Goal: Transaction & Acquisition: Obtain resource

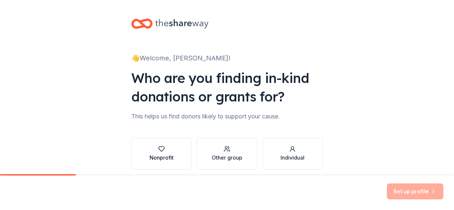
click at [171, 151] on button "Nonprofit" at bounding box center [161, 154] width 60 height 32
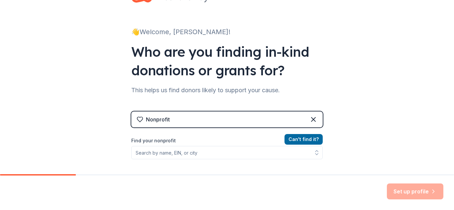
scroll to position [66, 0]
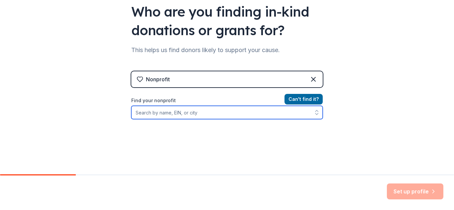
click at [152, 115] on input "Find your nonprofit" at bounding box center [226, 112] width 191 height 13
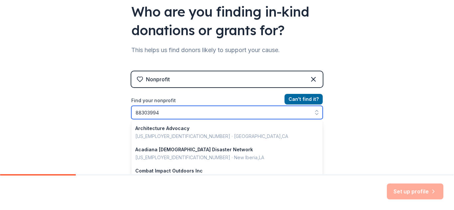
type input "883039942"
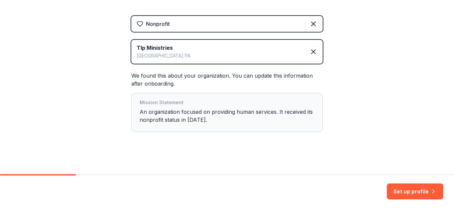
scroll to position [125, 0]
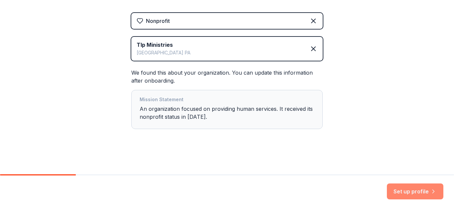
click at [401, 191] on button "Set up profile" at bounding box center [415, 192] width 56 height 16
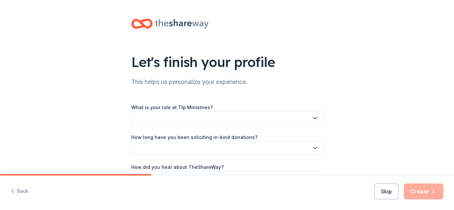
click at [313, 117] on icon "button" at bounding box center [315, 118] width 7 height 7
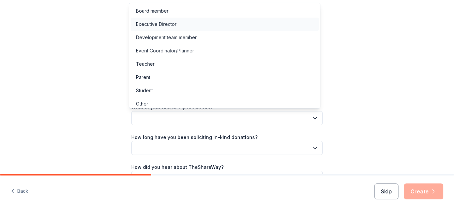
click at [159, 24] on div "Executive Director" at bounding box center [156, 24] width 41 height 8
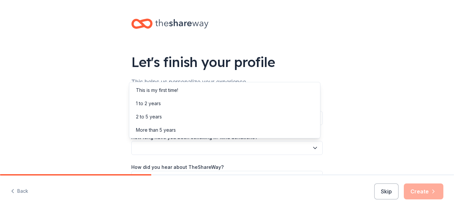
click at [312, 145] on icon "button" at bounding box center [315, 148] width 7 height 7
click at [152, 91] on div "This is my first time!" at bounding box center [157, 90] width 42 height 8
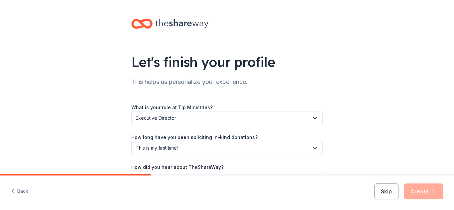
click at [255, 167] on div "How did you hear about TheShareWay?" at bounding box center [226, 174] width 191 height 22
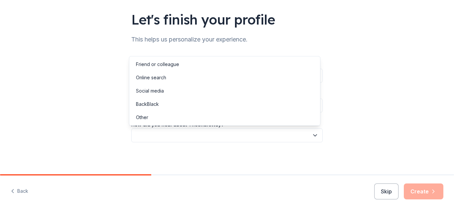
click at [312, 135] on icon "button" at bounding box center [315, 135] width 7 height 7
click at [155, 79] on div "Online search" at bounding box center [151, 78] width 30 height 8
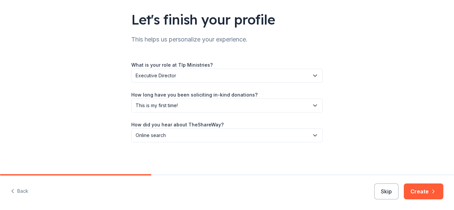
click at [417, 191] on button "Create" at bounding box center [424, 192] width 40 height 16
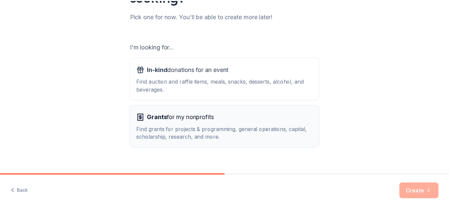
scroll to position [94, 0]
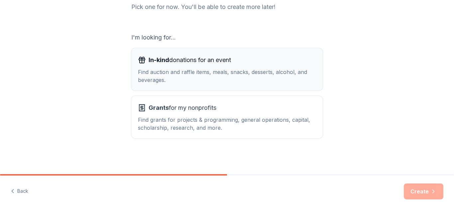
click at [206, 82] on div "Find auction and raffle items, meals, snacks, desserts, alcohol, and beverages." at bounding box center [227, 76] width 178 height 16
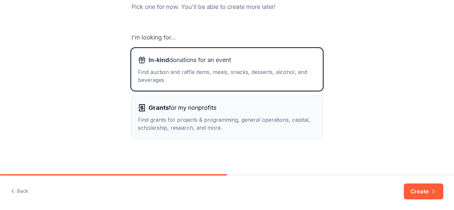
click at [230, 113] on div "Grants for my nonprofits" at bounding box center [227, 108] width 178 height 11
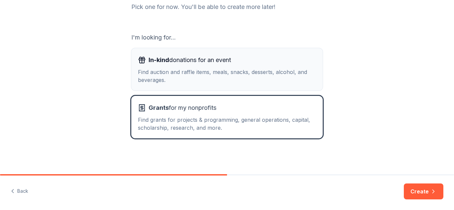
click at [215, 76] on div "Find auction and raffle items, meals, snacks, desserts, alcohol, and beverages." at bounding box center [227, 76] width 178 height 16
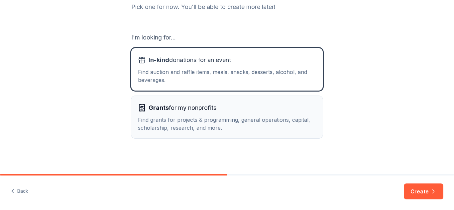
click at [241, 108] on div "Grants for my nonprofits" at bounding box center [227, 108] width 178 height 11
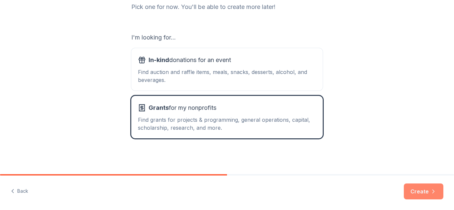
click at [428, 190] on button "Create" at bounding box center [424, 192] width 40 height 16
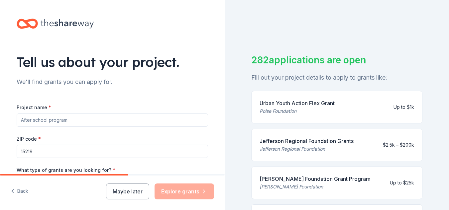
click at [33, 118] on input "Project name *" at bounding box center [112, 120] width 191 height 13
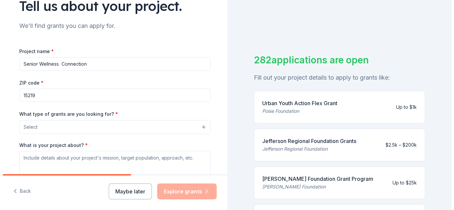
scroll to position [66, 0]
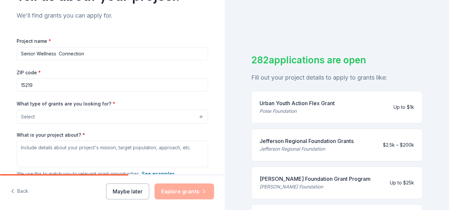
type input "Senior Wellness Connection"
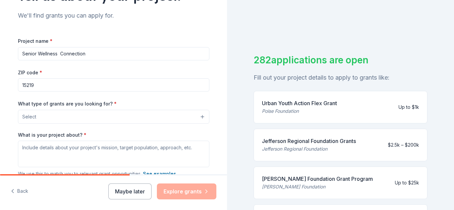
click at [200, 118] on button "Select" at bounding box center [113, 117] width 191 height 14
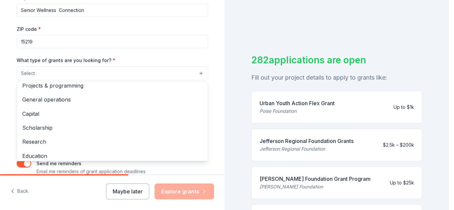
scroll to position [0, 0]
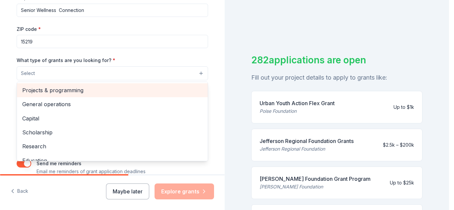
click at [60, 90] on span "Projects & programming" at bounding box center [112, 90] width 180 height 9
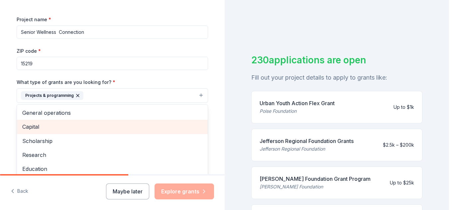
scroll to position [77, 0]
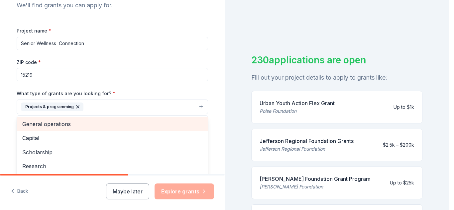
click at [61, 125] on span "General operations" at bounding box center [112, 124] width 180 height 9
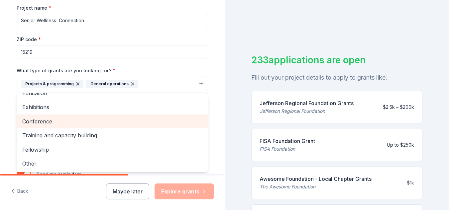
scroll to position [110, 0]
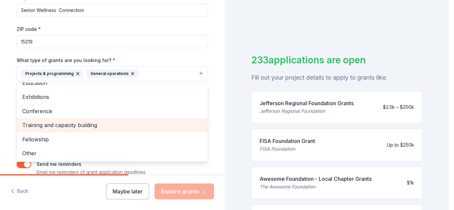
click at [70, 127] on span "Training and capacity building" at bounding box center [112, 125] width 180 height 9
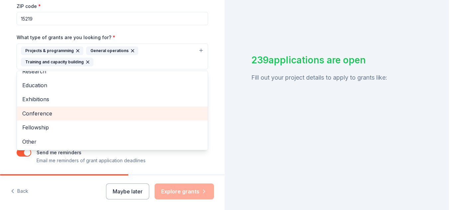
scroll to position [143, 0]
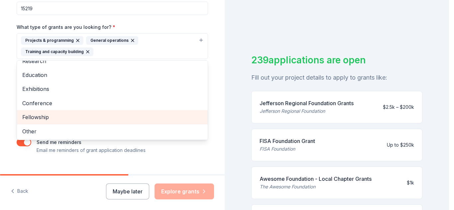
click at [41, 118] on span "Fellowship" at bounding box center [112, 117] width 180 height 9
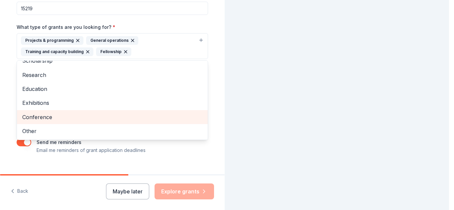
scroll to position [22, 0]
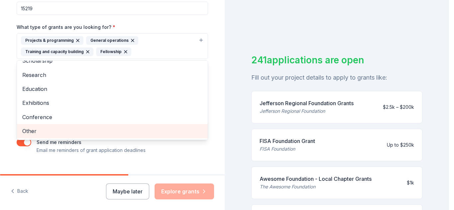
click at [28, 131] on span "Other" at bounding box center [112, 131] width 180 height 9
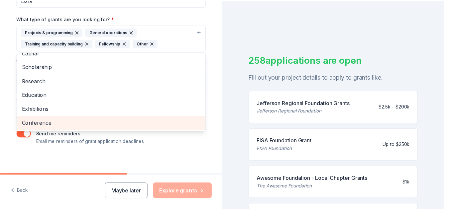
scroll to position [155, 0]
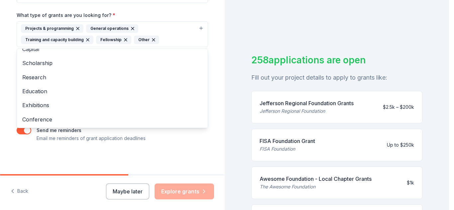
click at [70, 158] on div "Tell us about your project. We'll find grants you can apply for. Project name *…" at bounding box center [112, 10] width 213 height 330
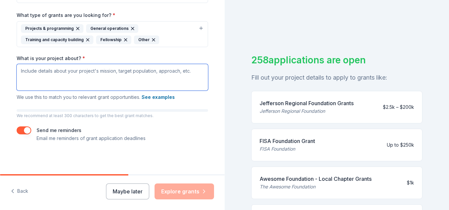
click at [28, 72] on textarea "What is your project about? *" at bounding box center [112, 77] width 191 height 27
click at [24, 72] on textarea "What is your project about? *" at bounding box center [112, 77] width 191 height 27
paste textarea "Our Mission ​ To uplift and connect seniors in our community by providing safe,…"
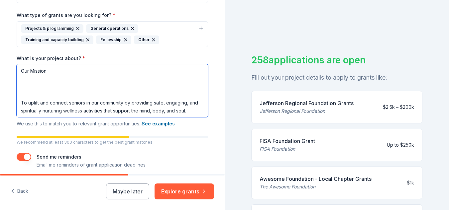
click at [20, 96] on textarea "Our Mission ​ To uplift and connect seniors in our community by providing safe,…" at bounding box center [112, 90] width 191 height 53
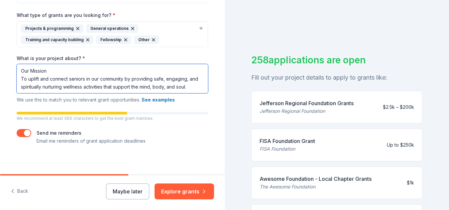
click at [18, 78] on textarea "Our Mission To uplift and connect seniors in our community by providing safe, e…" at bounding box center [112, 78] width 191 height 29
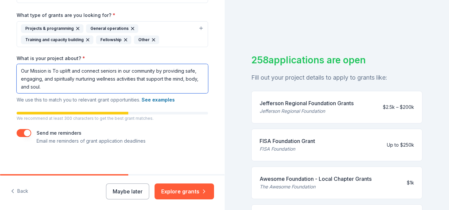
click at [54, 71] on textarea "Our Mission is To uplift and connect seniors in our community by providing safe…" at bounding box center [112, 78] width 191 height 29
click at [65, 87] on textarea "Our Mission is to uplift and connect seniors in our community by providing safe…" at bounding box center [112, 78] width 191 height 29
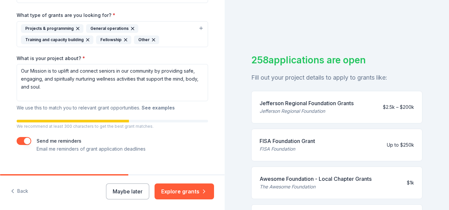
click at [156, 109] on button "See examples" at bounding box center [158, 108] width 33 height 8
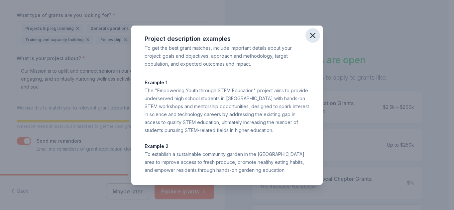
click at [312, 37] on icon "button" at bounding box center [312, 35] width 5 height 5
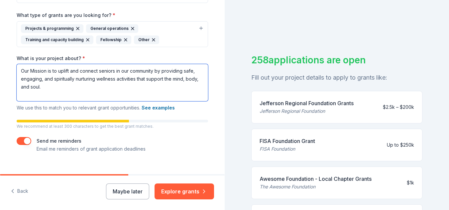
click at [21, 92] on textarea "Our Mission is to uplift and connect seniors in our community by providing safe…" at bounding box center [112, 82] width 191 height 37
paste textarea "Many seniors face isolation, loss of mobility, and emotional challenges. Our pr…"
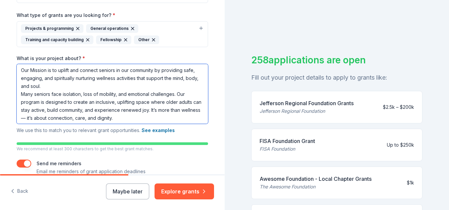
scroll to position [6, 0]
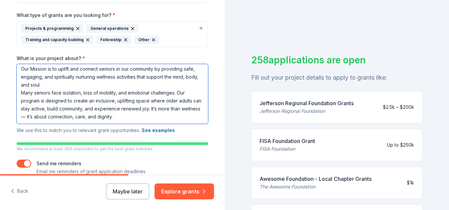
paste textarea "Our sessions bring joy and connection through a variety of activities led by a …"
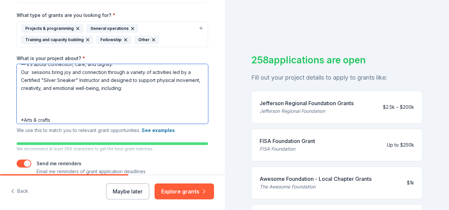
scroll to position [66, 0]
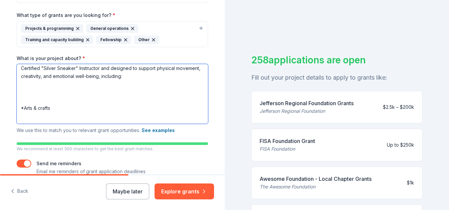
click at [18, 104] on textarea "Our Mission is to uplift and connect seniors in our community by providing safe…" at bounding box center [112, 94] width 191 height 60
click at [19, 96] on textarea "Our Mission is to uplift and connect seniors in our community by providing safe…" at bounding box center [112, 94] width 191 height 60
click at [18, 98] on textarea "Our Mission is to uplift and connect seniors in our community by providing safe…" at bounding box center [112, 94] width 191 height 60
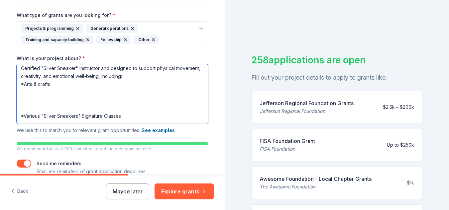
click at [18, 113] on textarea "Our Mission is to uplift and connect seniors in our community by providing safe…" at bounding box center [112, 94] width 191 height 60
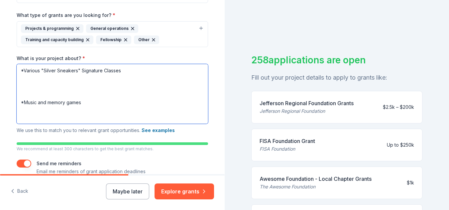
scroll to position [100, 0]
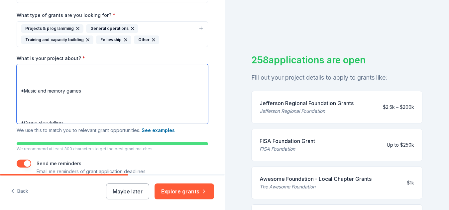
click at [18, 90] on textarea "Our Mission is to uplift and connect seniors in our community by providing safe…" at bounding box center [112, 94] width 191 height 60
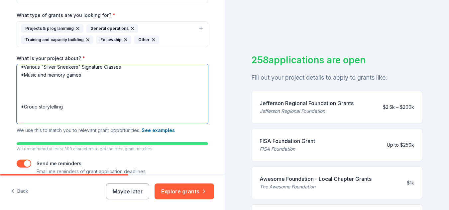
scroll to position [84, 0]
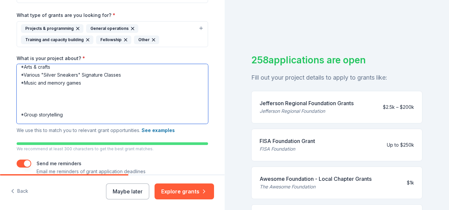
click at [19, 114] on textarea "Our Mission is to uplift and connect seniors in our community by providing safe…" at bounding box center [112, 94] width 191 height 60
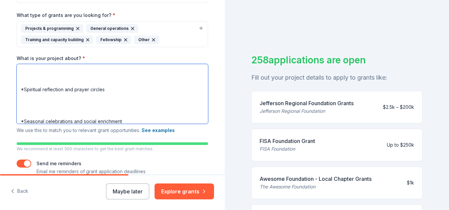
click at [17, 90] on textarea "Our Mission is to uplift and connect seniors in our community by providing safe…" at bounding box center [112, 94] width 191 height 60
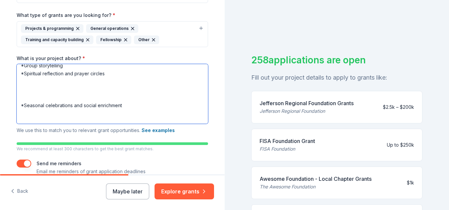
scroll to position [101, 0]
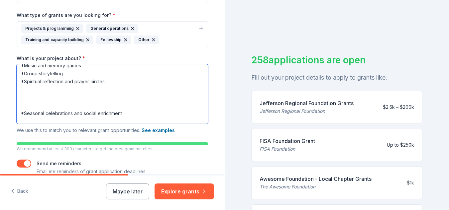
click at [18, 112] on textarea "Our Mission is to uplift and connect seniors in our community by providing safe…" at bounding box center [112, 94] width 191 height 60
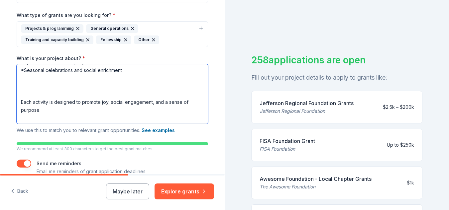
scroll to position [130, 0]
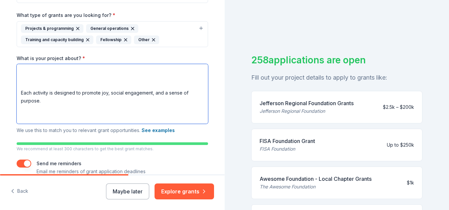
click at [18, 92] on textarea "Our Mission is to uplift and connect seniors in our community by providing safe…" at bounding box center [112, 94] width 191 height 60
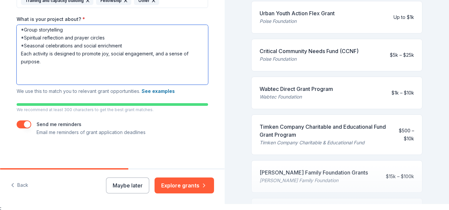
scroll to position [8, 0]
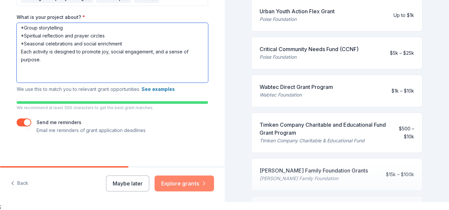
type textarea "Our Mission is to uplift and connect seniors in our community by providing safe…"
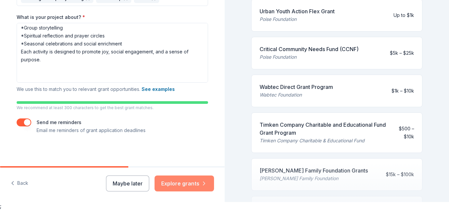
click at [178, 182] on button "Explore grants" at bounding box center [183, 184] width 59 height 16
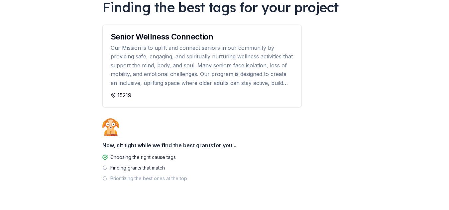
scroll to position [66, 0]
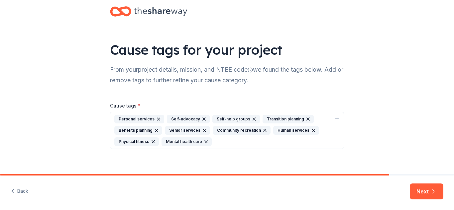
scroll to position [19, 0]
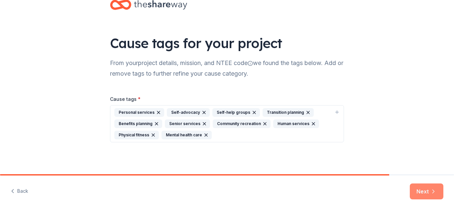
click at [426, 191] on button "Next" at bounding box center [427, 192] width 34 height 16
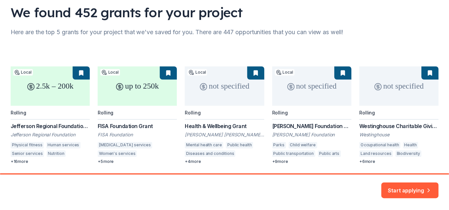
scroll to position [66, 0]
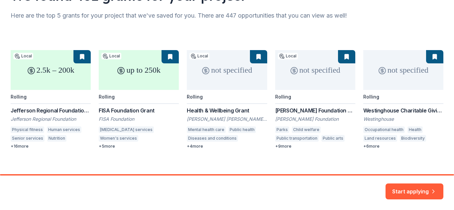
click at [69, 112] on div "2.5k – 200k Local Rolling Jefferson Regional Foundation Grants Jefferson Region…" at bounding box center [227, 99] width 432 height 99
click at [72, 118] on div "2.5k – 200k Local Rolling Jefferson Regional Foundation Grants Jefferson Region…" at bounding box center [227, 99] width 432 height 99
click at [78, 69] on div "2.5k – 200k Local Rolling Jefferson Regional Foundation Grants Jefferson Region…" at bounding box center [227, 99] width 432 height 99
click at [81, 55] on div "2.5k – 200k Local Rolling Jefferson Regional Foundation Grants Jefferson Region…" at bounding box center [227, 99] width 432 height 99
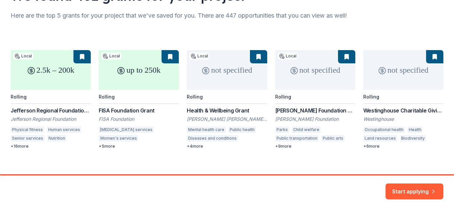
click at [82, 57] on div "2.5k – 200k Local Rolling Jefferson Regional Foundation Grants Jefferson Region…" at bounding box center [227, 99] width 432 height 99
click at [421, 184] on button "Start applying" at bounding box center [414, 188] width 58 height 16
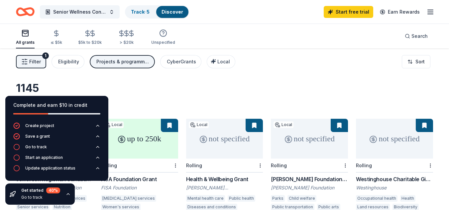
click at [155, 96] on div "1145 results in Pittsburgh, PA" at bounding box center [224, 96] width 417 height 29
click at [225, 91] on div "1145 results in Pittsburgh, PA" at bounding box center [224, 96] width 417 height 29
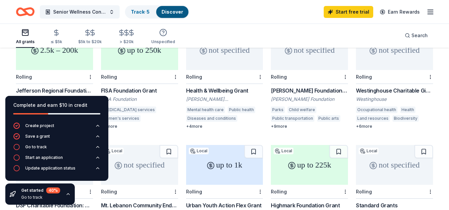
scroll to position [100, 0]
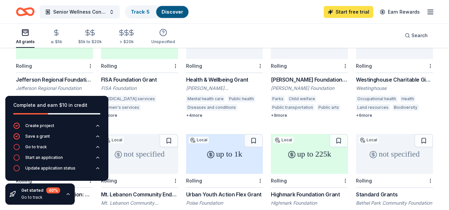
click at [344, 14] on link "Start free trial" at bounding box center [348, 12] width 49 height 12
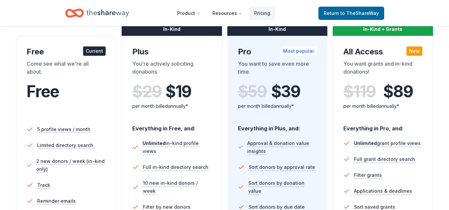
scroll to position [100, 0]
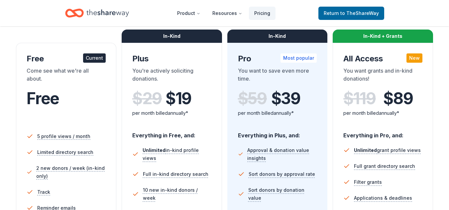
click at [93, 101] on div "Free" at bounding box center [66, 98] width 79 height 19
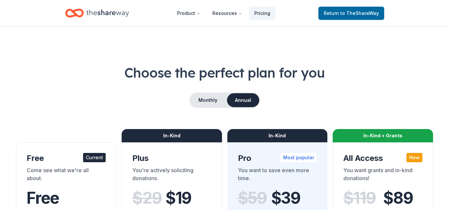
scroll to position [66, 0]
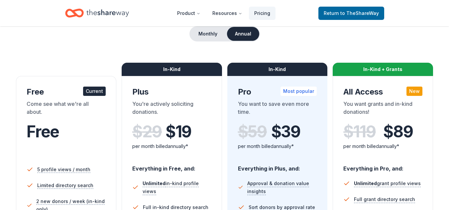
click at [96, 91] on div "Current" at bounding box center [94, 91] width 23 height 9
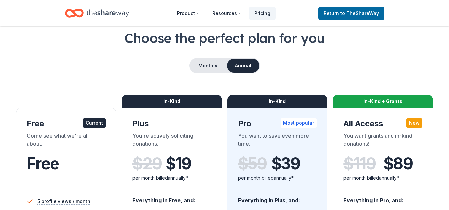
scroll to position [33, 0]
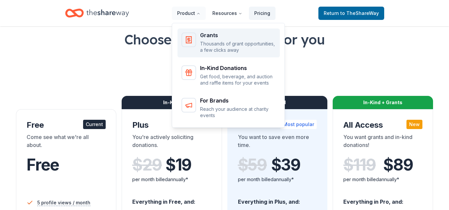
click at [210, 45] on p "Thousands of grant opportunities, a few clicks away" at bounding box center [238, 47] width 76 height 13
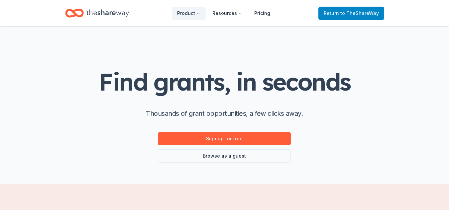
click at [348, 16] on span "Return to TheShareWay" at bounding box center [351, 13] width 55 height 8
click at [349, 13] on span "to TheShareWay" at bounding box center [359, 13] width 39 height 6
click at [344, 15] on span "to TheShareWay" at bounding box center [359, 13] width 39 height 6
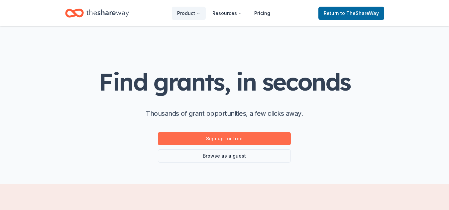
click at [230, 139] on link "Sign up for free" at bounding box center [224, 138] width 133 height 13
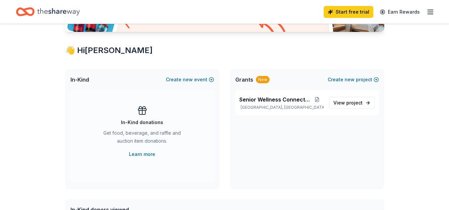
scroll to position [100, 0]
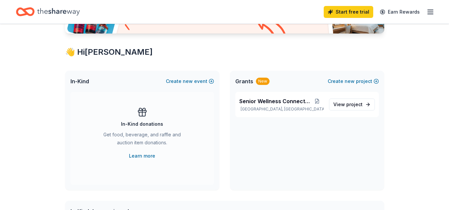
click at [142, 118] on div "In-Kind donations Get food, beverage, and raffle and auction item donations. Le…" at bounding box center [142, 133] width 117 height 53
click at [267, 102] on span "Senior Wellness Connection" at bounding box center [274, 101] width 71 height 8
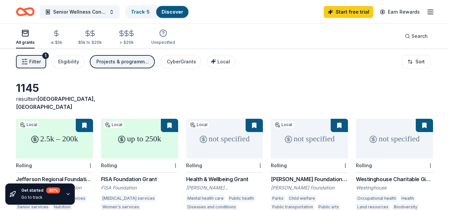
click at [66, 140] on div "2.5k – 200k" at bounding box center [54, 139] width 77 height 40
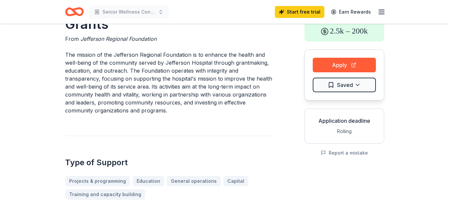
scroll to position [33, 0]
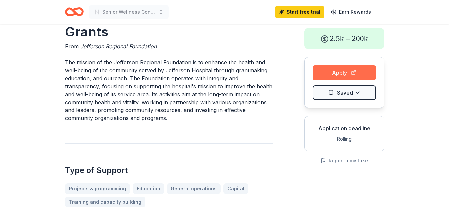
click at [348, 71] on button "Apply" at bounding box center [344, 72] width 63 height 15
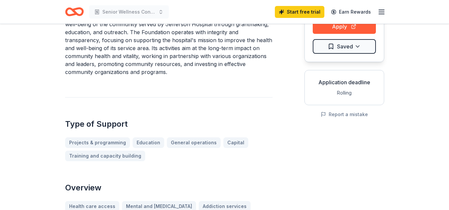
scroll to position [0, 0]
